Goal: Task Accomplishment & Management: Manage account settings

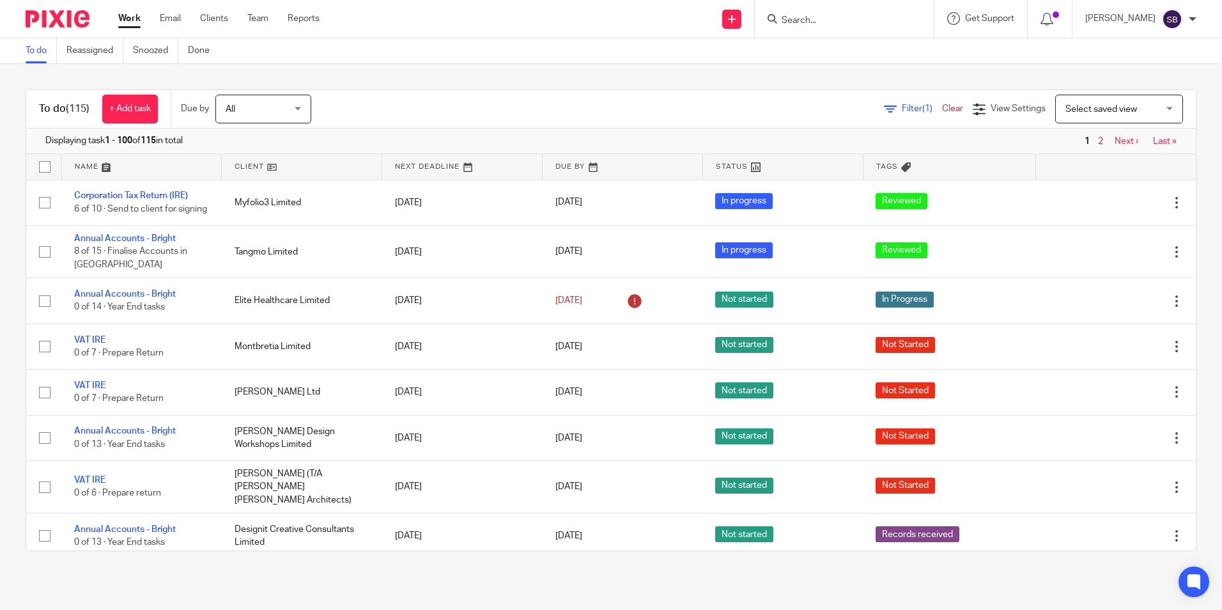
click at [127, 17] on link "Work" at bounding box center [129, 18] width 22 height 13
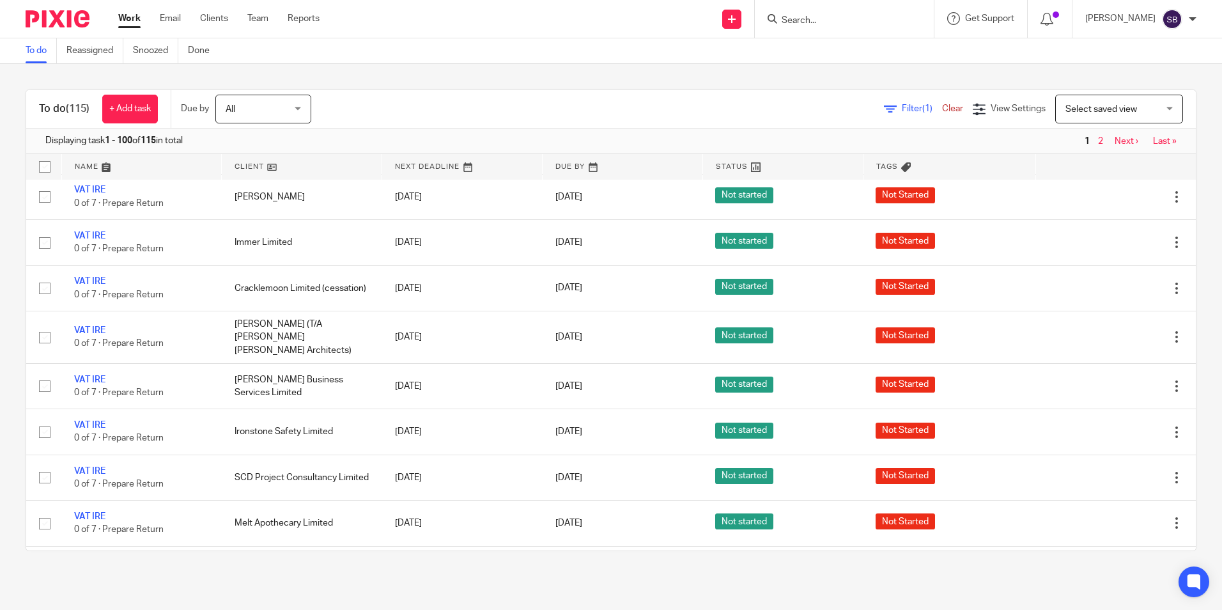
scroll to position [929, 0]
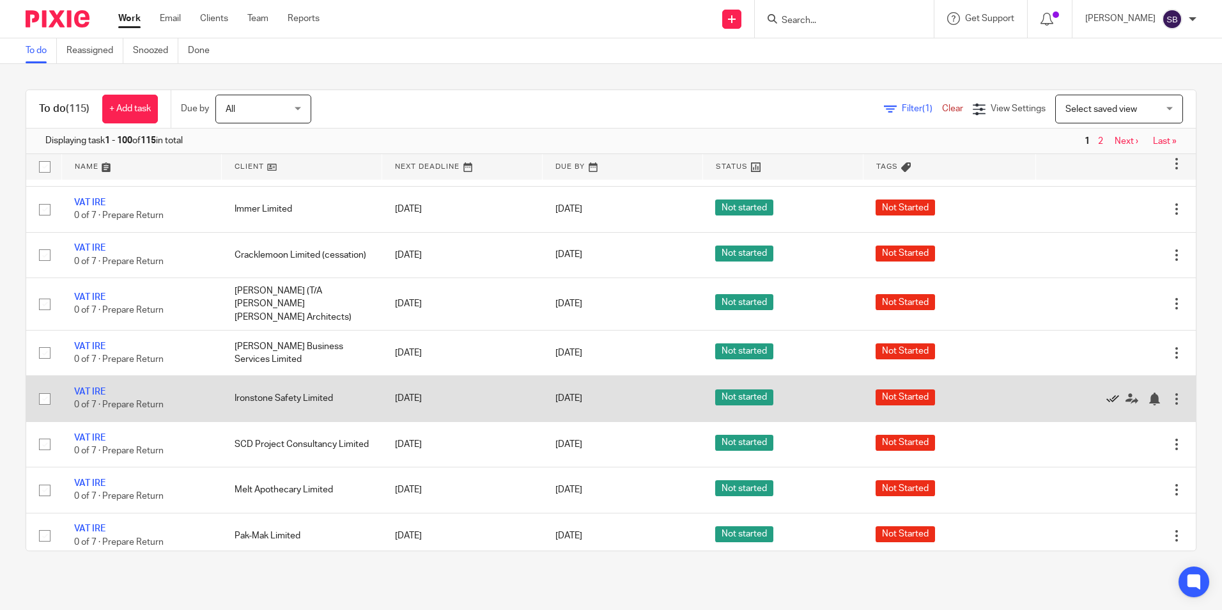
click at [1106, 392] on icon at bounding box center [1112, 398] width 13 height 13
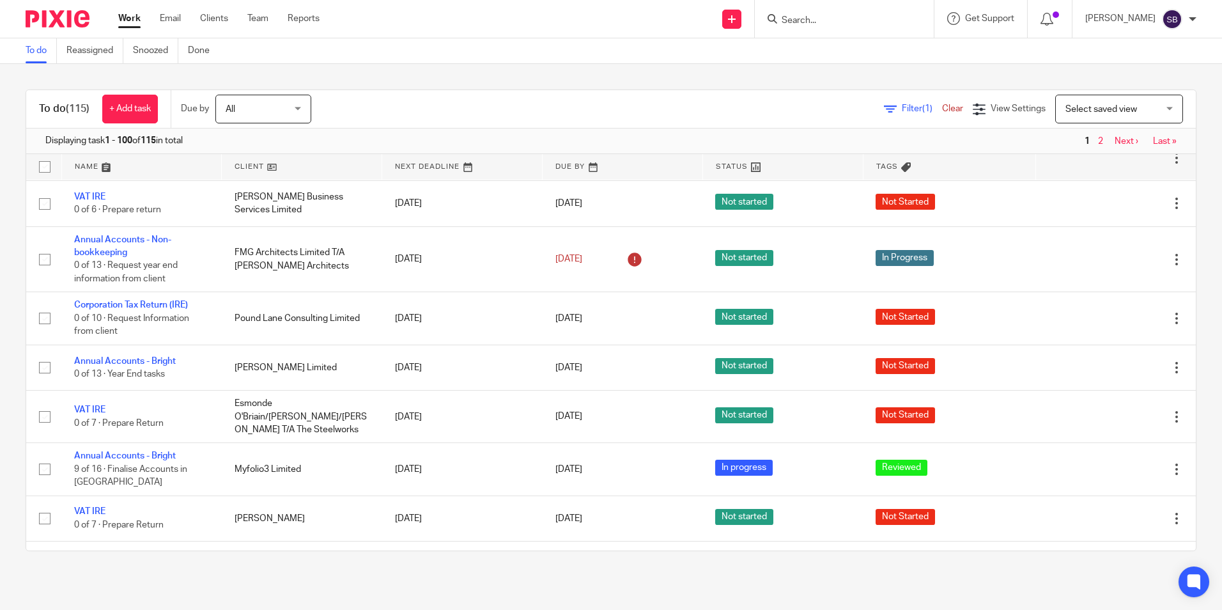
scroll to position [139, 0]
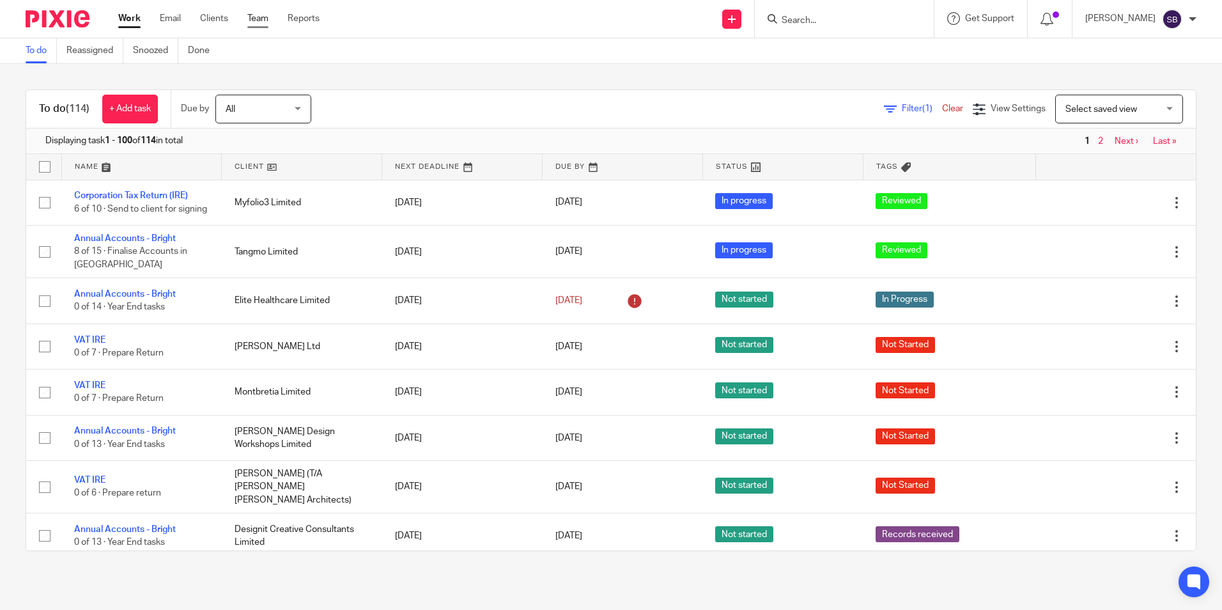
click at [251, 17] on link "Team" at bounding box center [257, 18] width 21 height 13
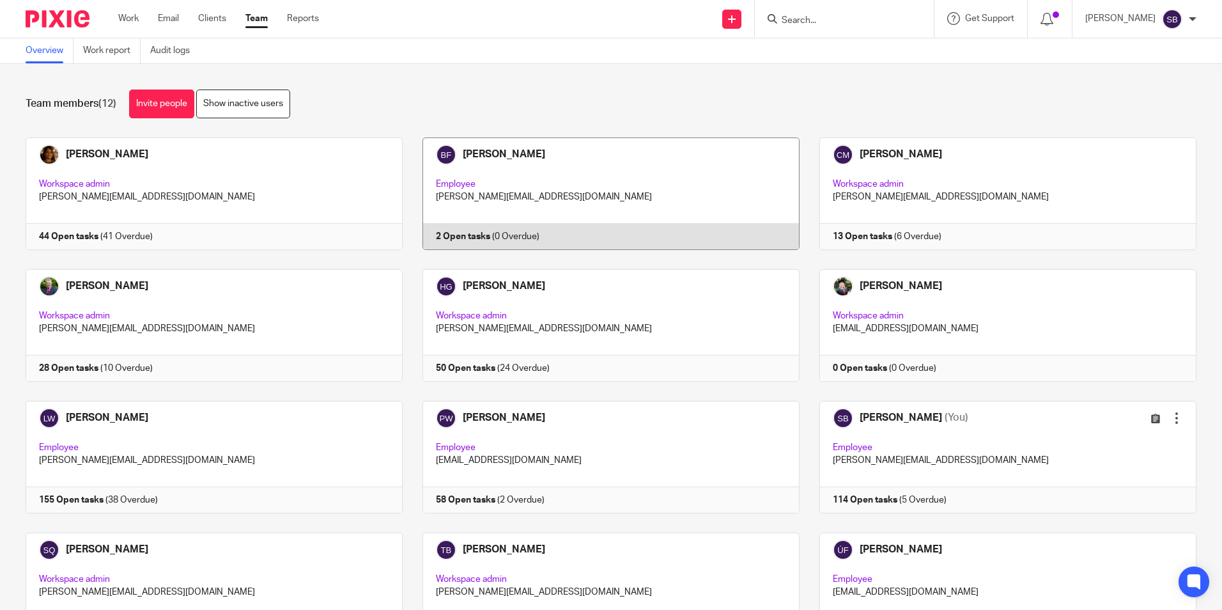
click at [459, 235] on link at bounding box center [601, 193] width 397 height 112
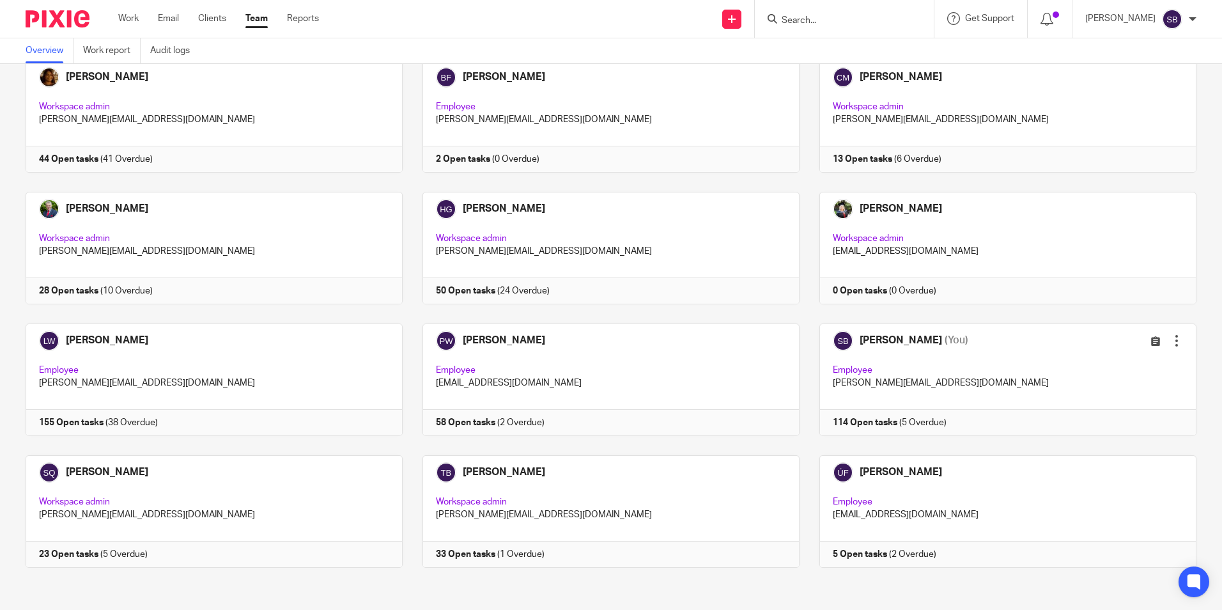
scroll to position [80, 0]
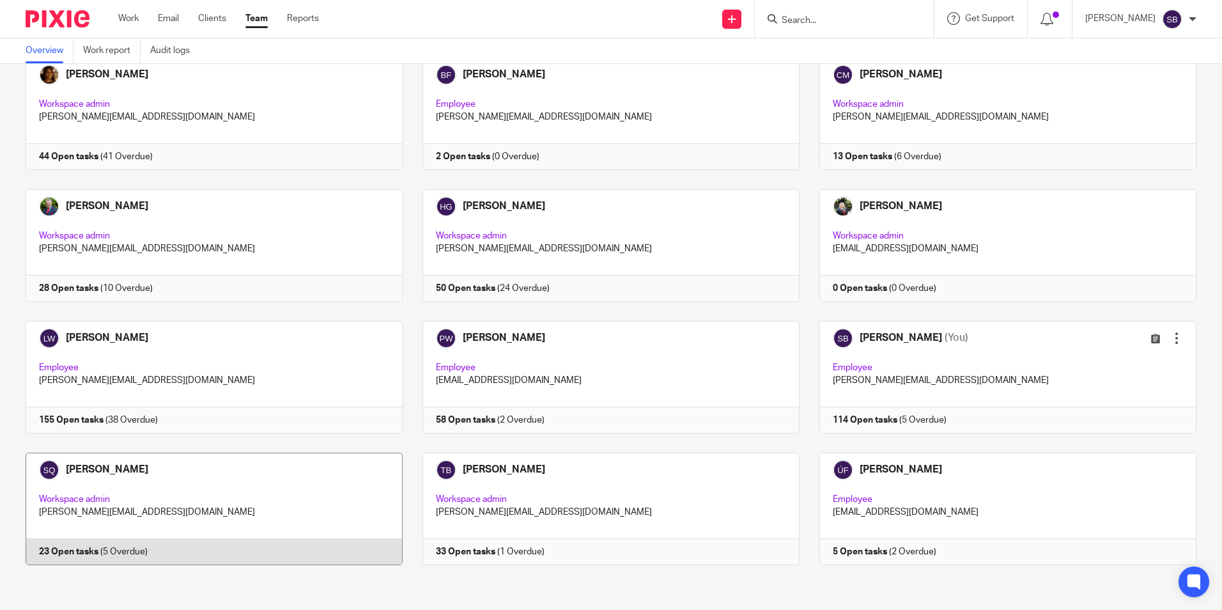
click at [94, 465] on link at bounding box center [204, 508] width 397 height 112
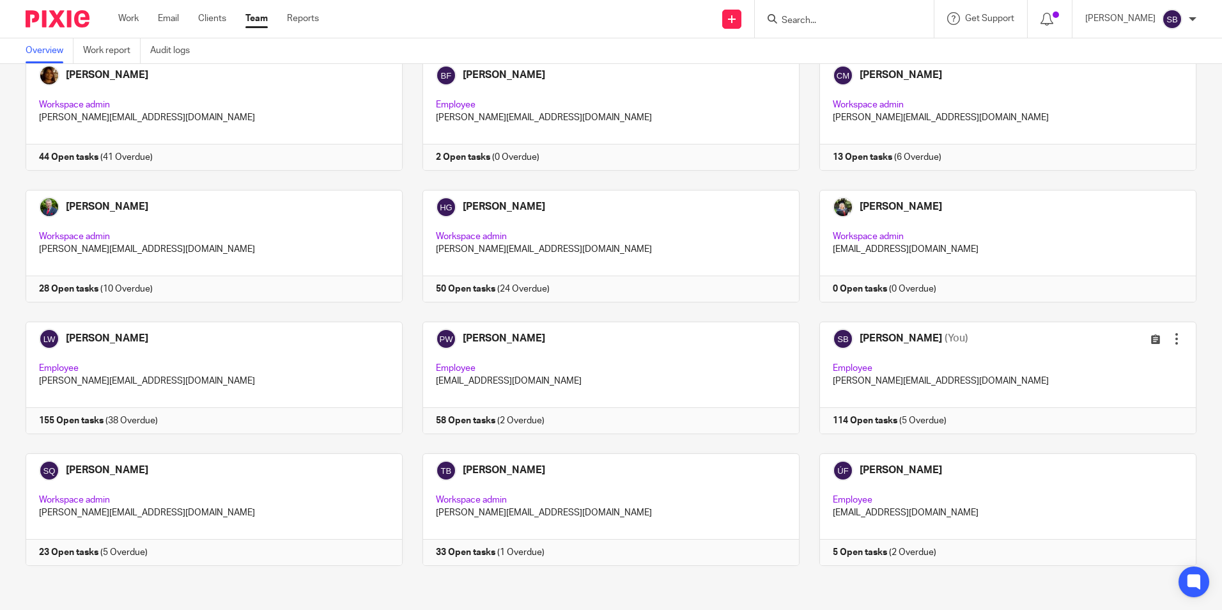
scroll to position [80, 0]
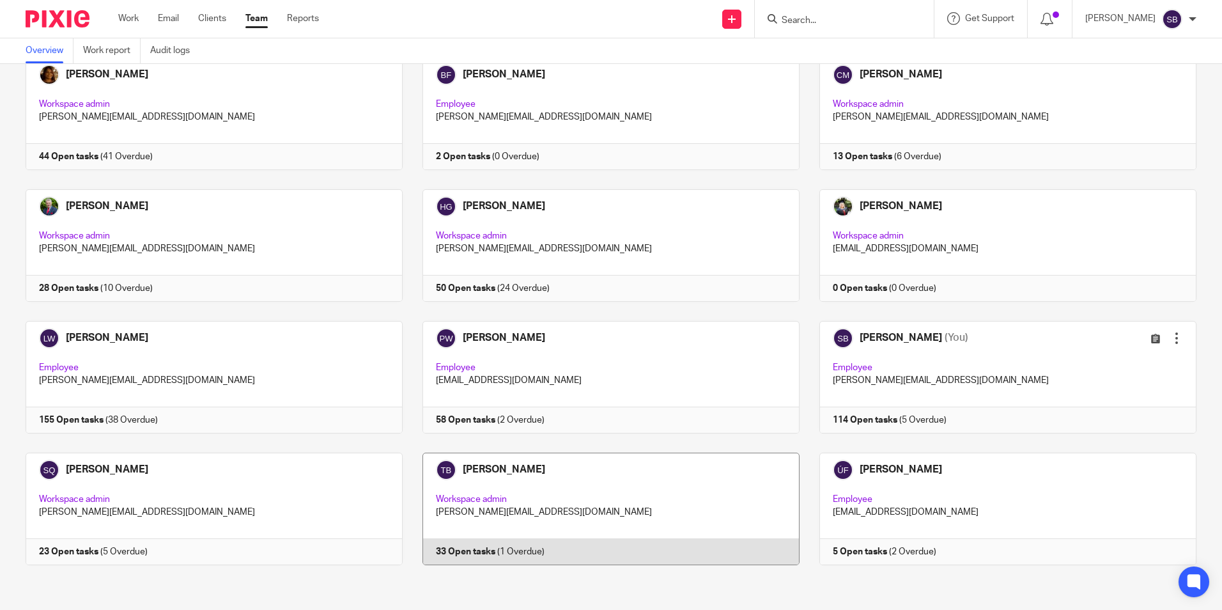
click at [516, 464] on link at bounding box center [601, 508] width 397 height 112
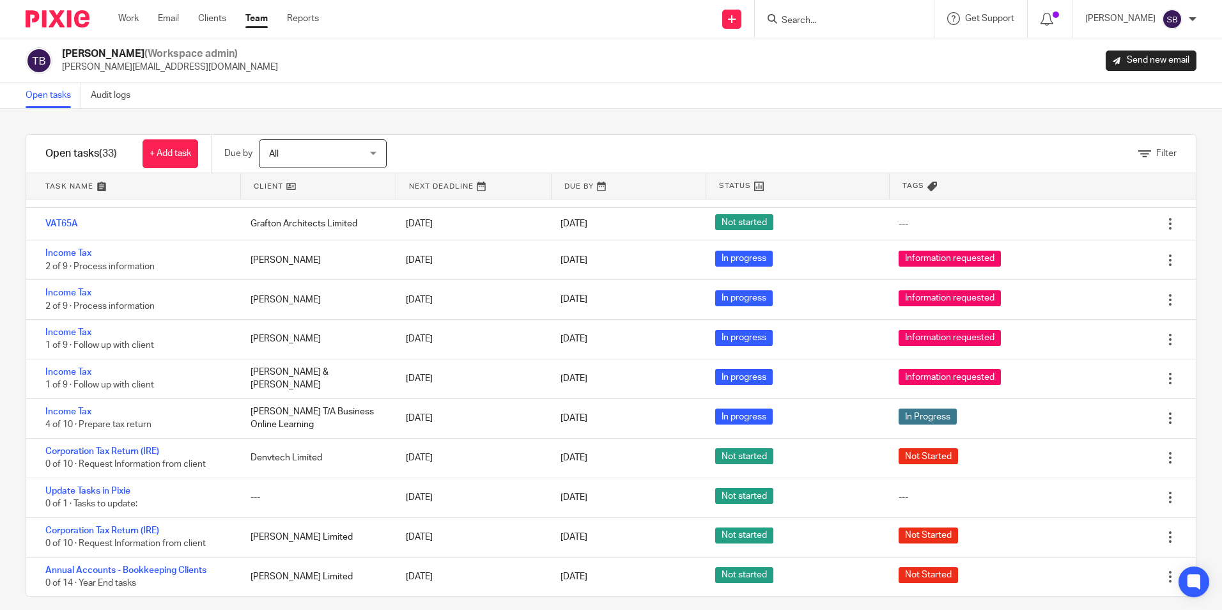
scroll to position [699, 0]
